Goal: Task Accomplishment & Management: Manage account settings

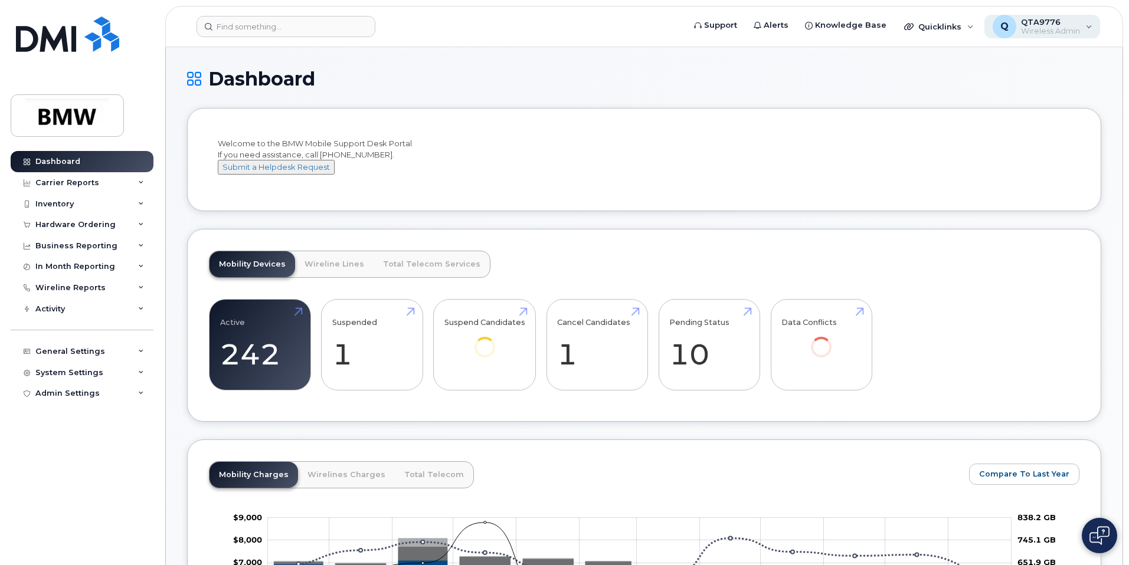
click at [1027, 22] on span "QTA9776" at bounding box center [1050, 21] width 59 height 9
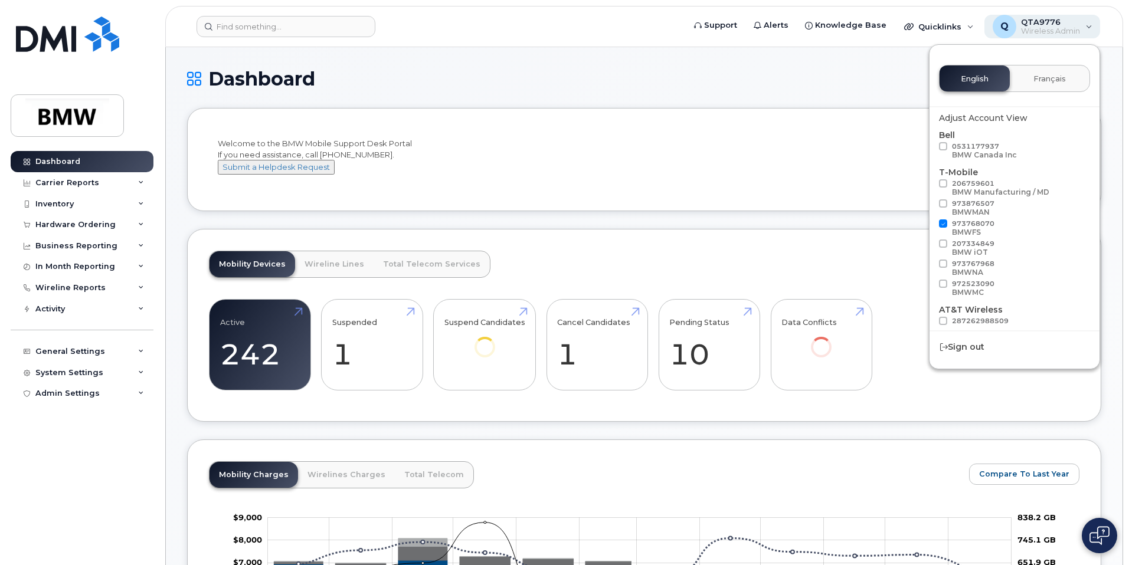
click at [1027, 22] on span "QTA9776" at bounding box center [1050, 21] width 59 height 9
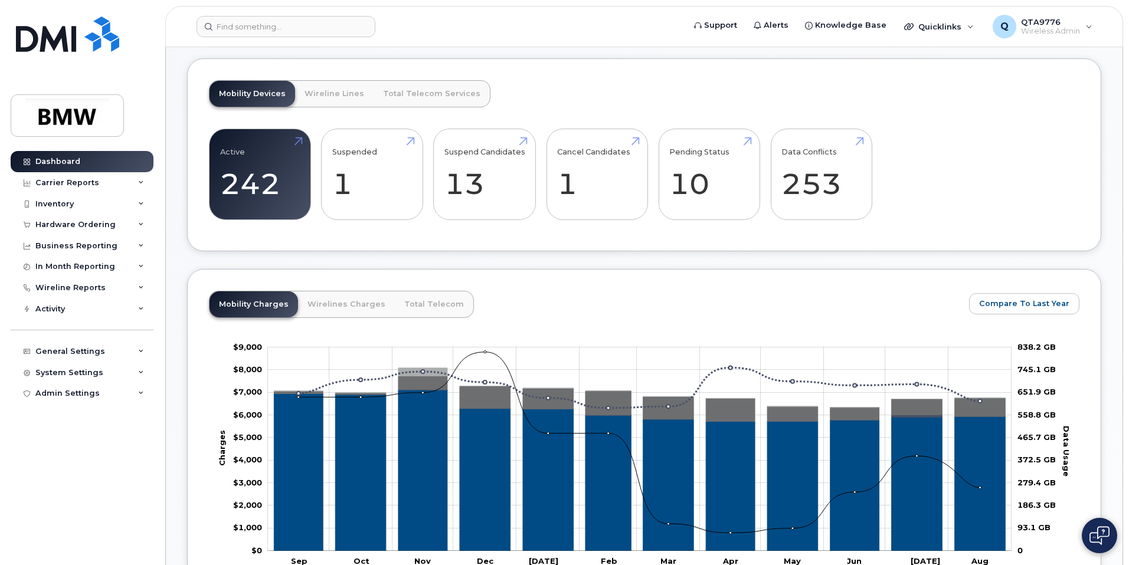
scroll to position [177, 0]
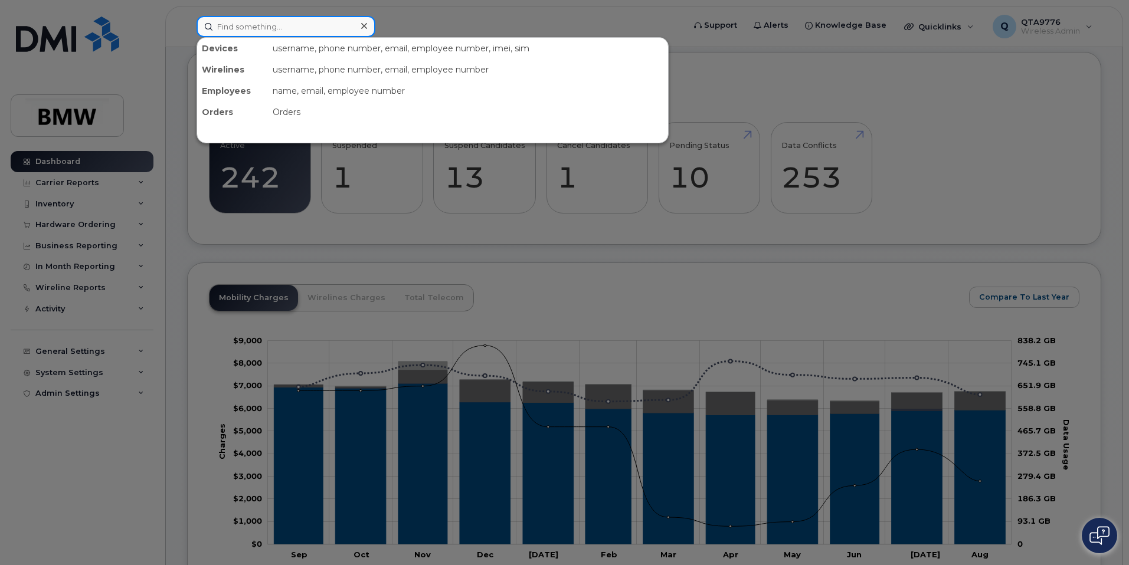
click at [270, 21] on input at bounding box center [285, 26] width 179 height 21
type input "[PERSON_NAME]"
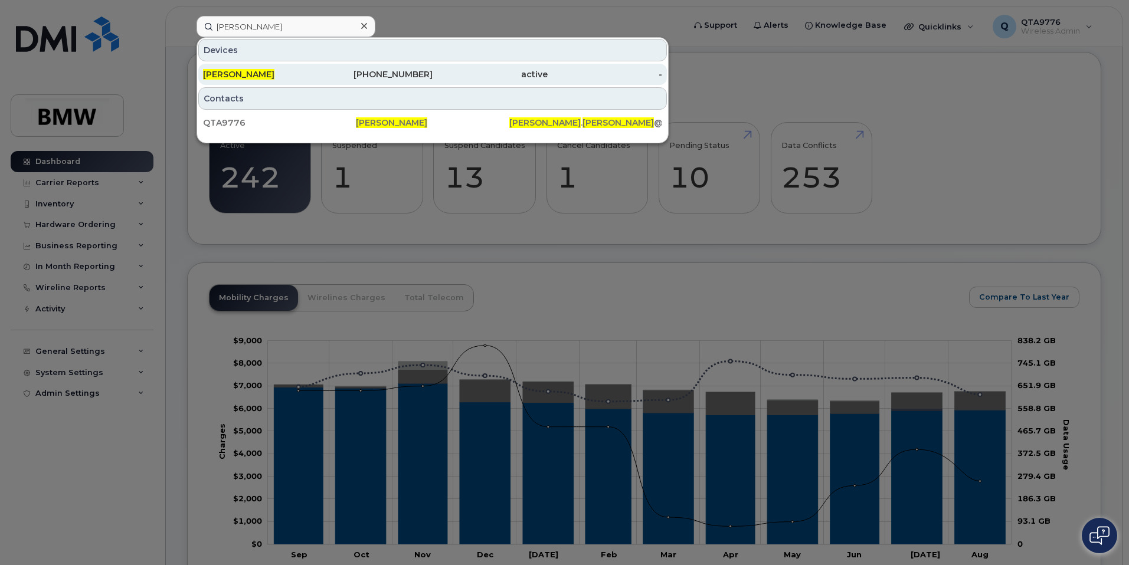
click at [238, 73] on span "[PERSON_NAME]" at bounding box center [238, 74] width 71 height 11
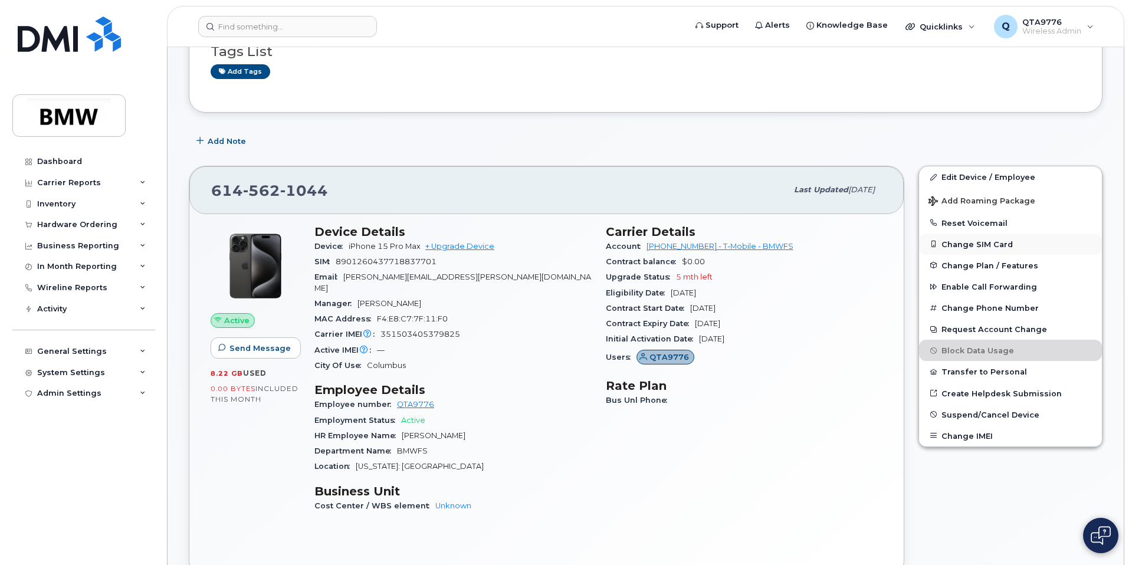
scroll to position [118, 0]
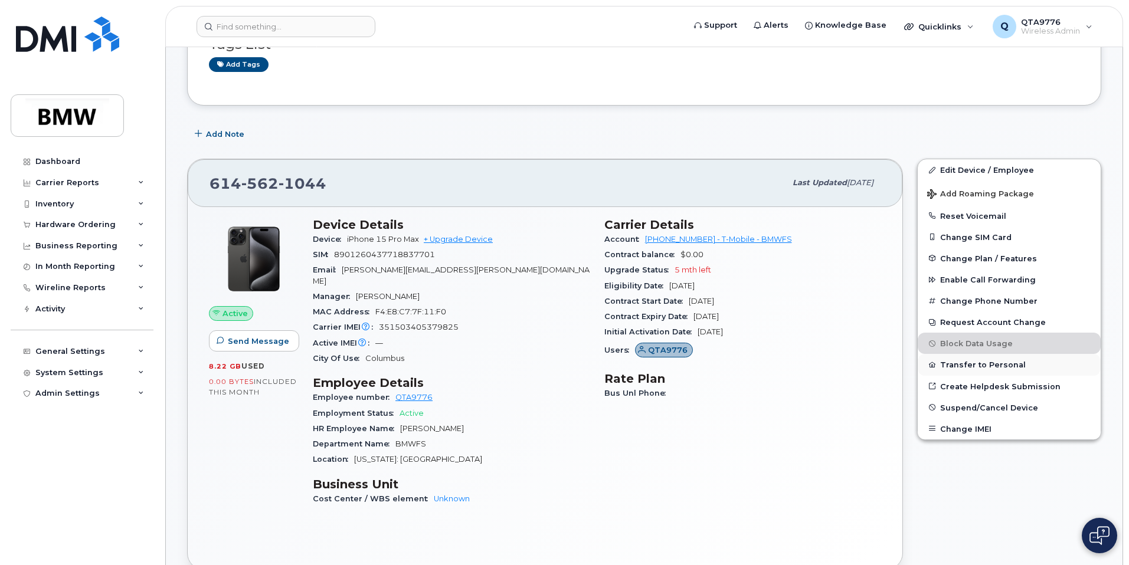
click at [988, 366] on button "Transfer to Personal" at bounding box center [1009, 364] width 183 height 21
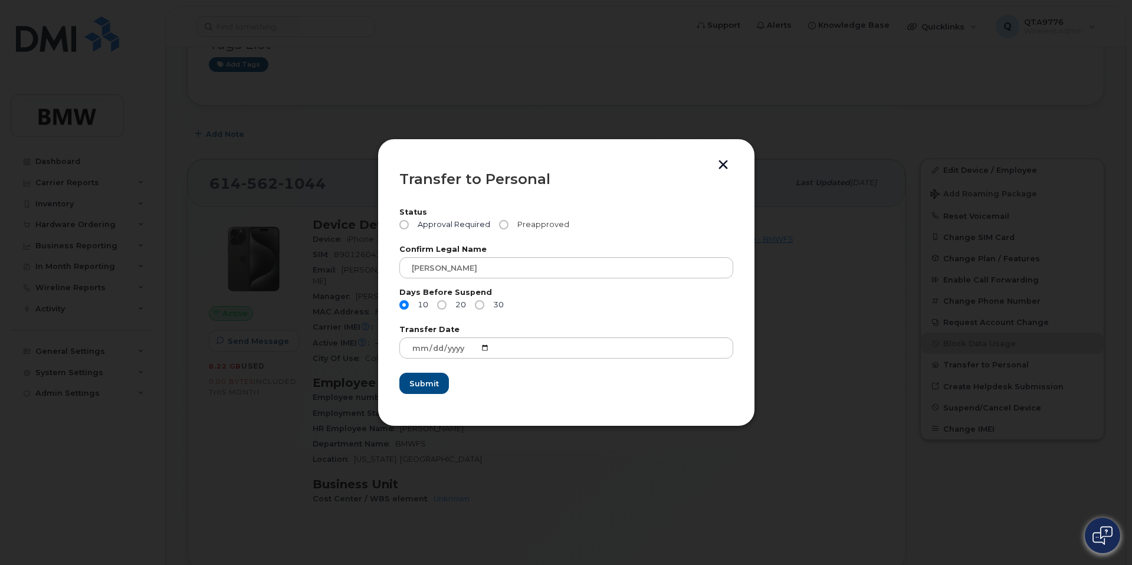
click at [500, 228] on input "Preapproved" at bounding box center [503, 224] width 9 height 9
radio input "true"
